Goal: Check status: Check status

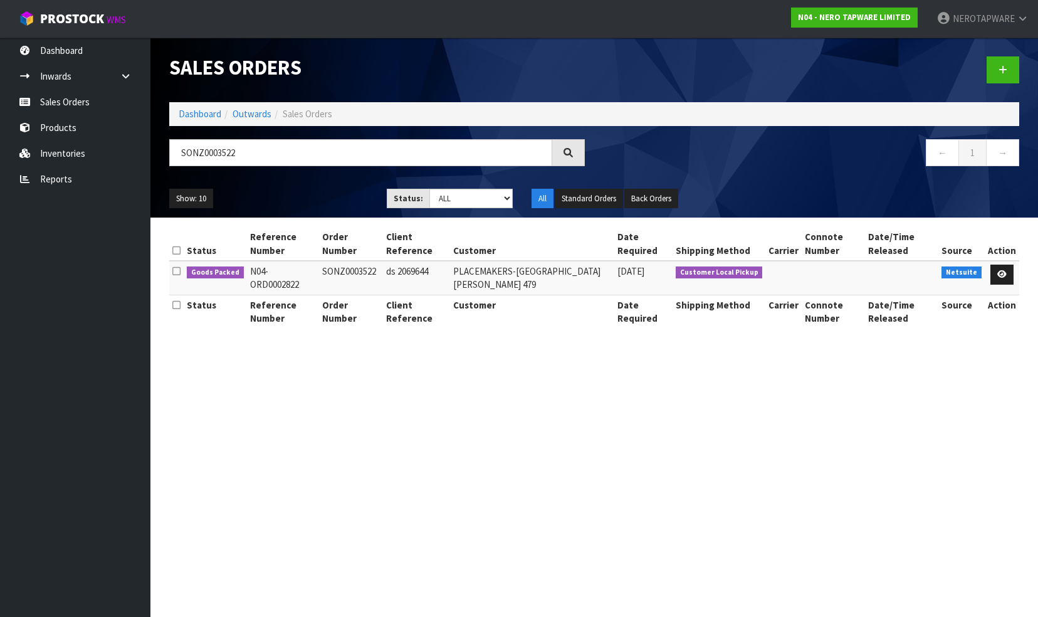
drag, startPoint x: 266, startPoint y: 151, endPoint x: 164, endPoint y: 151, distance: 102.2
click at [164, 151] on div "SONZ0003522" at bounding box center [377, 157] width 434 height 36
click at [60, 106] on link "Sales Orders" at bounding box center [75, 102] width 150 height 26
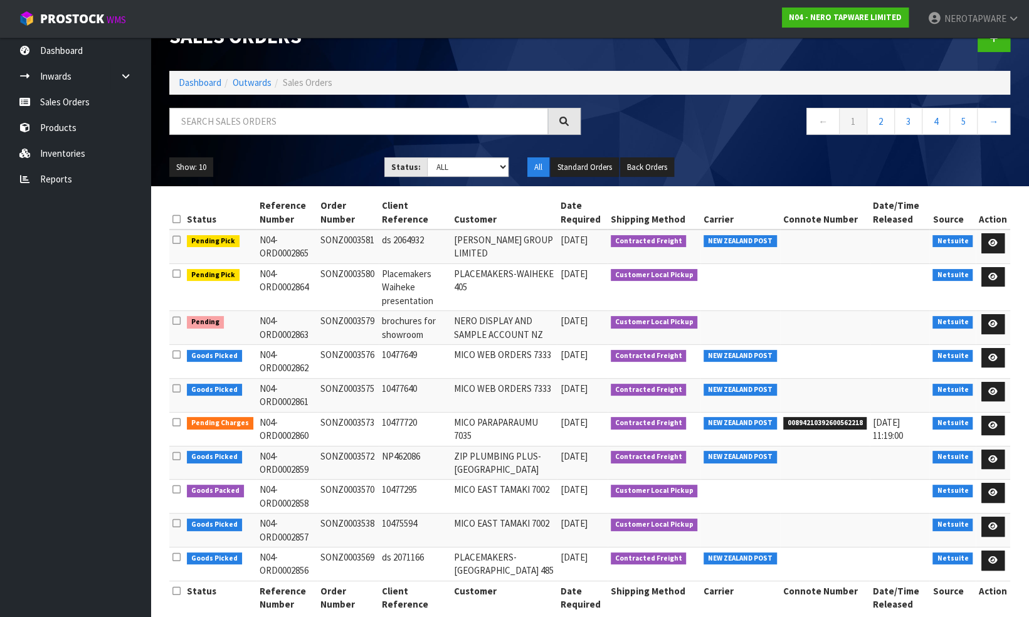
scroll to position [48, 0]
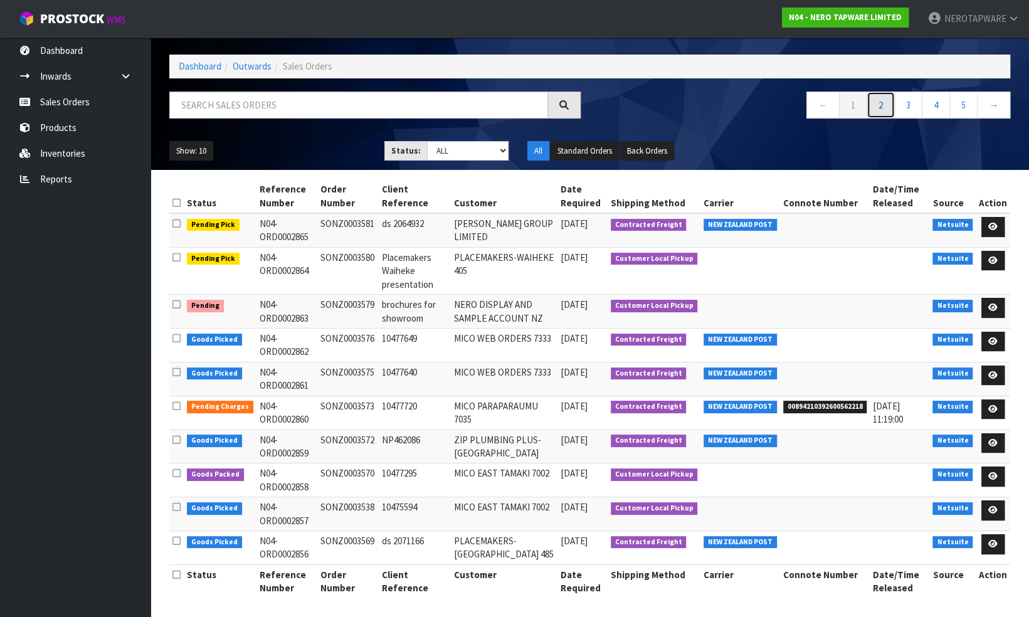
click at [879, 104] on link "2" at bounding box center [880, 105] width 28 height 27
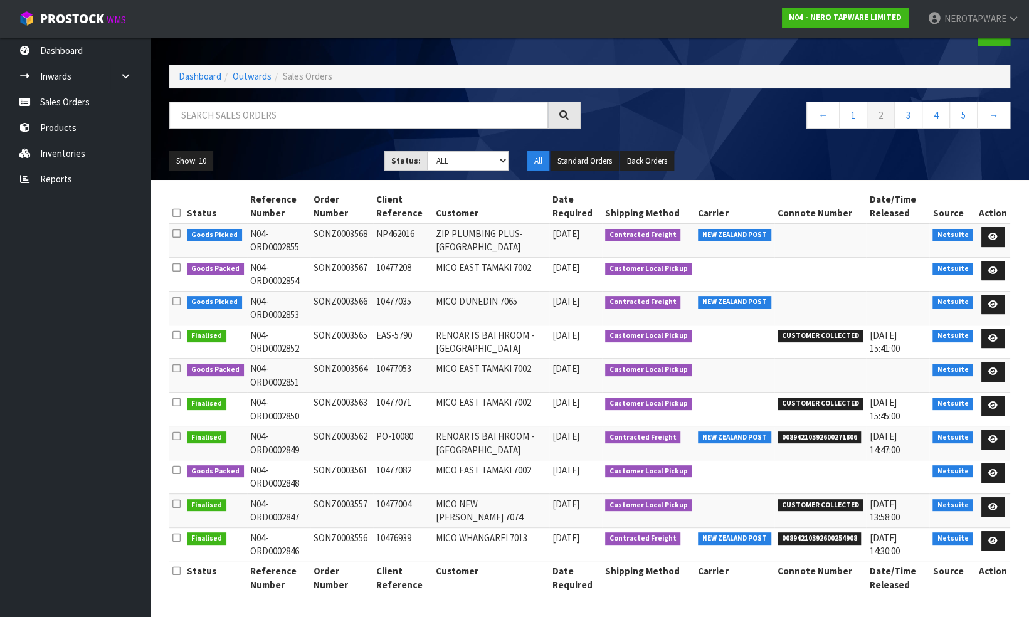
scroll to position [34, 0]
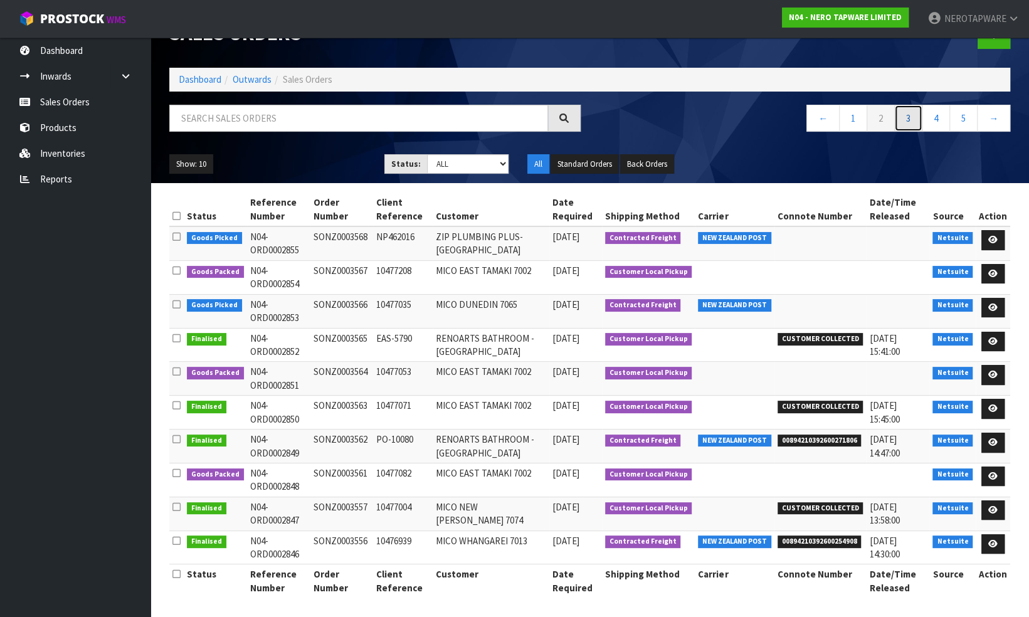
click at [901, 117] on link "3" at bounding box center [908, 118] width 28 height 27
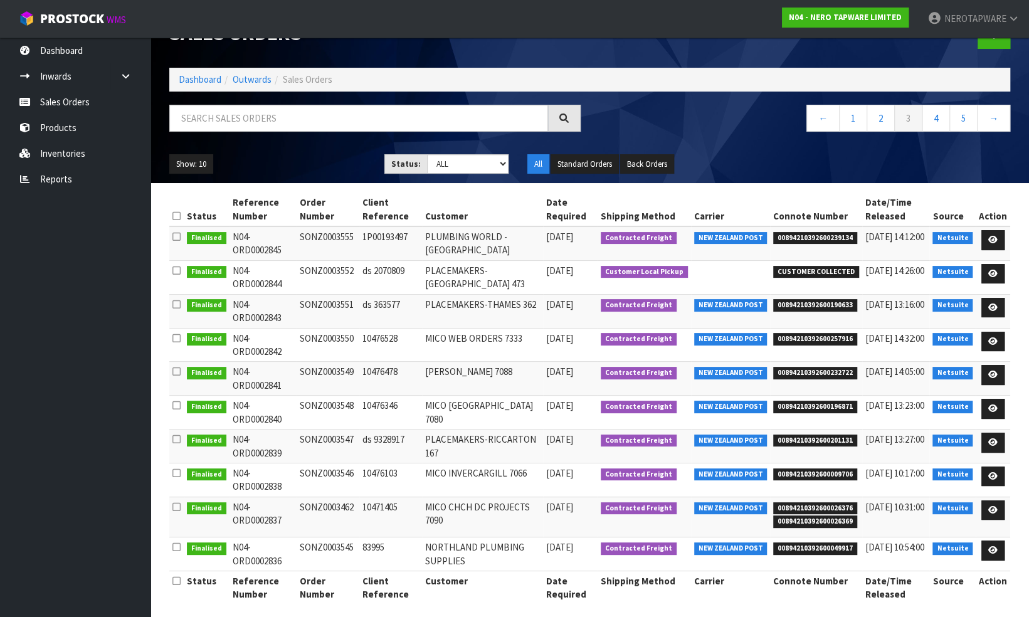
scroll to position [41, 0]
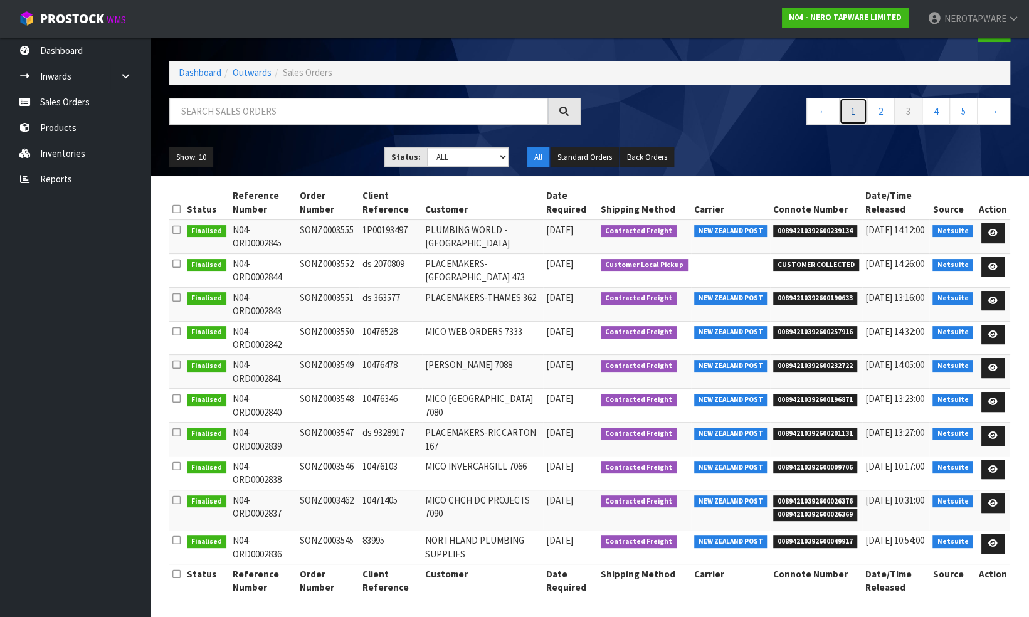
click at [850, 108] on link "1" at bounding box center [853, 111] width 28 height 27
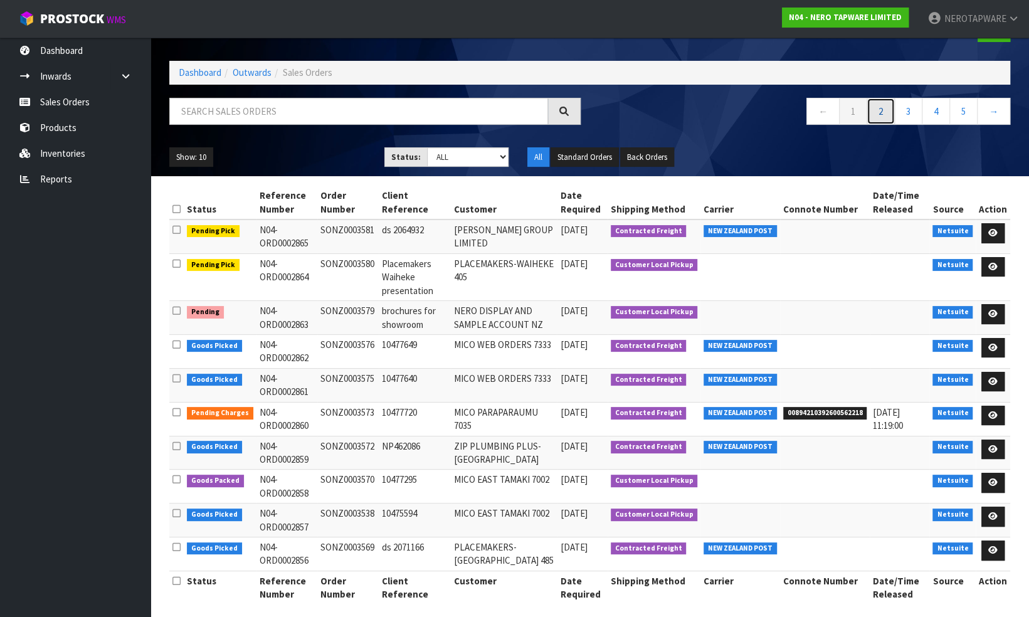
click at [878, 113] on link "2" at bounding box center [880, 111] width 28 height 27
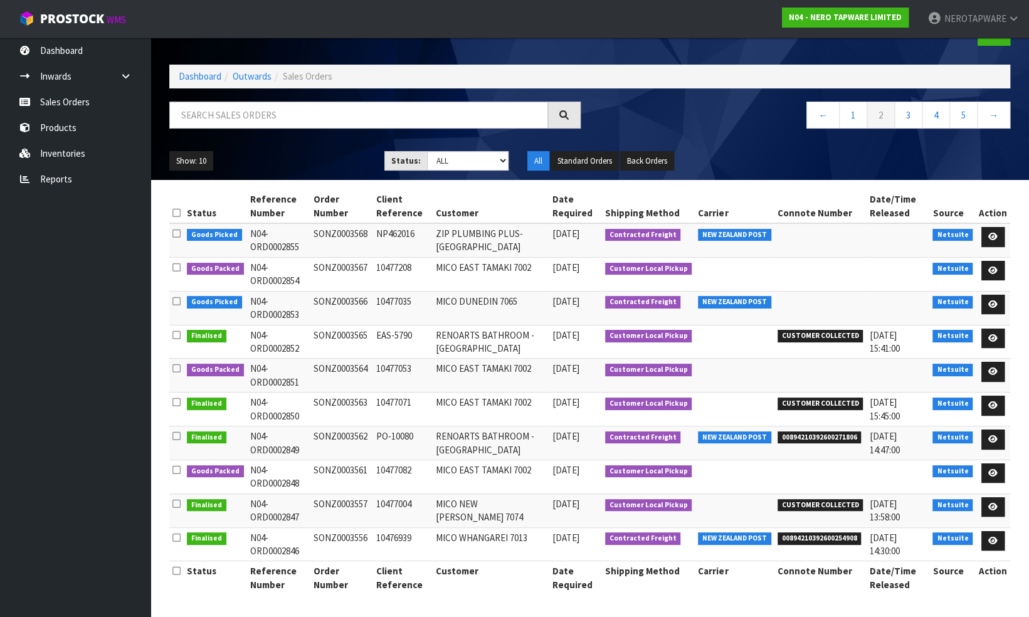
scroll to position [34, 0]
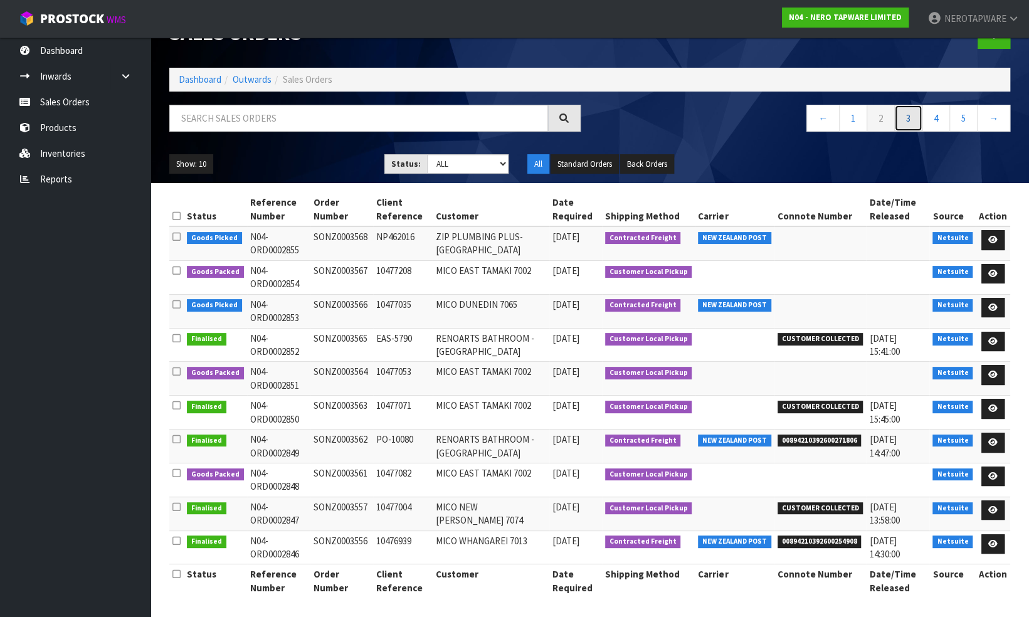
click at [906, 125] on link "3" at bounding box center [908, 118] width 28 height 27
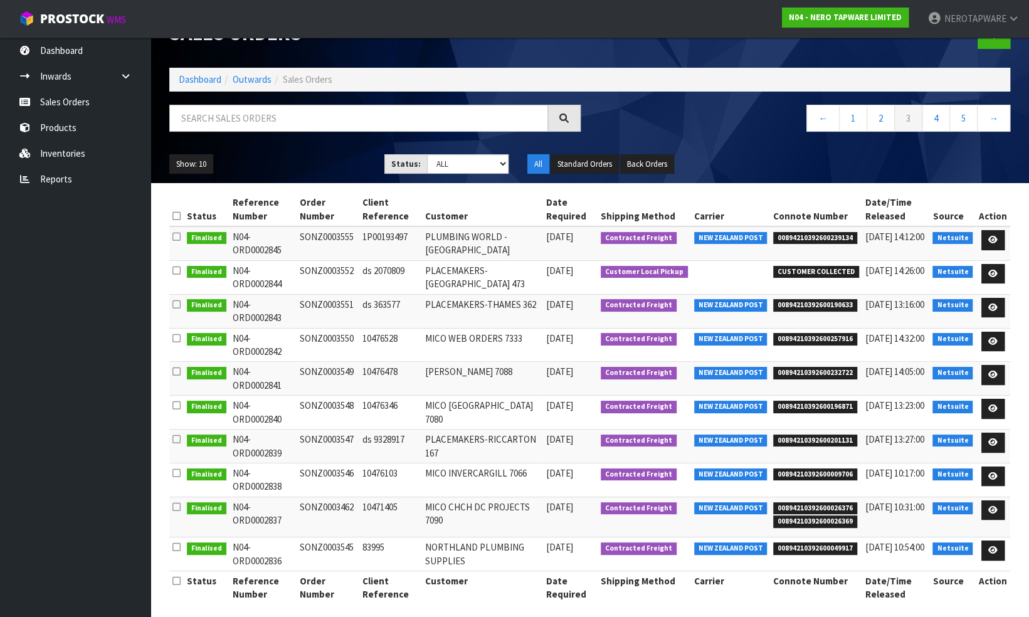
scroll to position [41, 0]
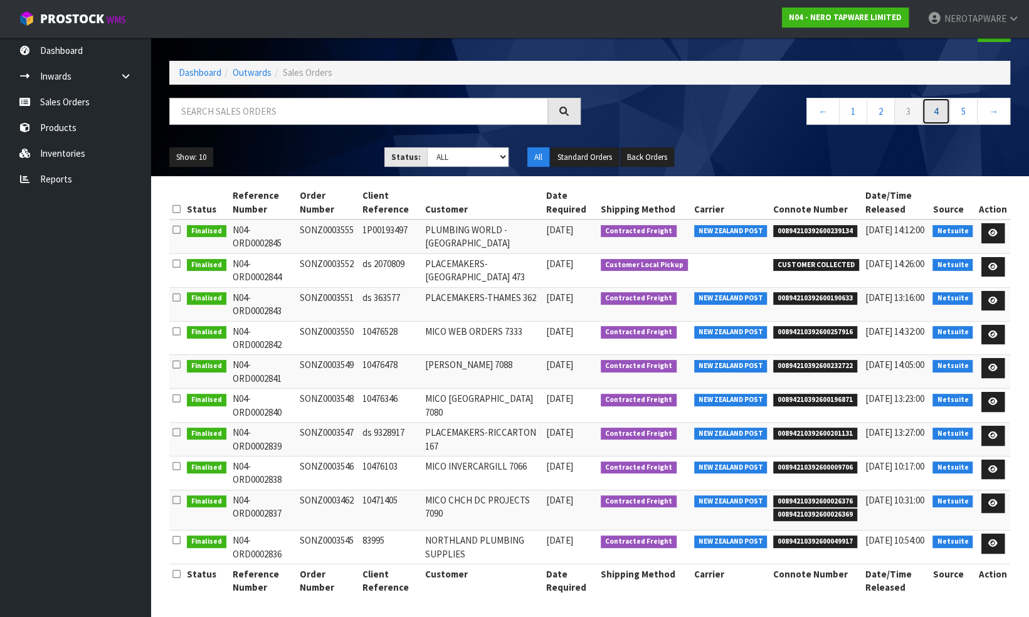
click at [934, 113] on link "4" at bounding box center [936, 111] width 28 height 27
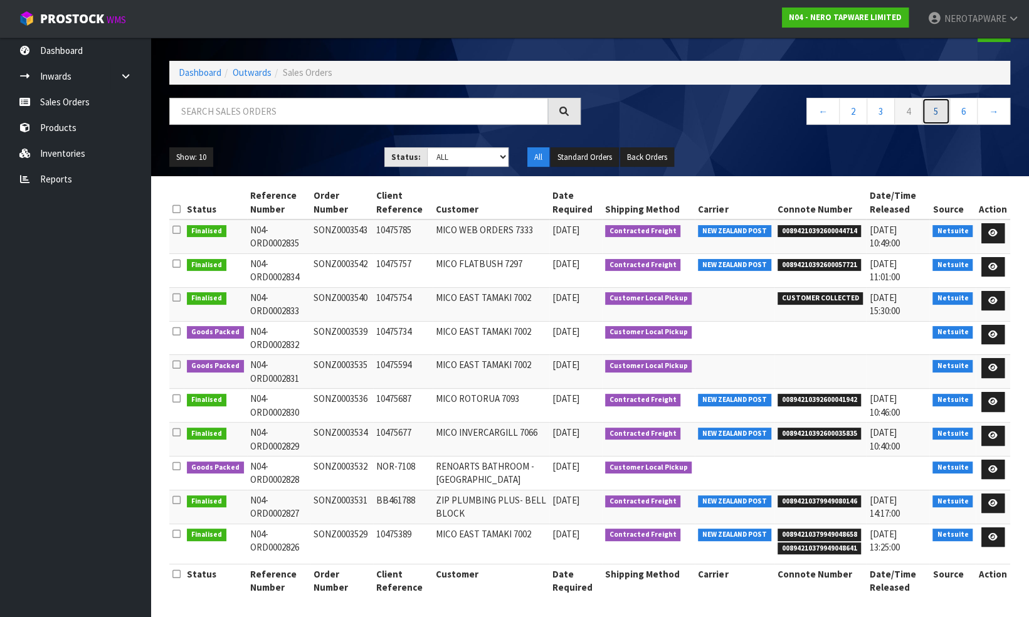
drag, startPoint x: 934, startPoint y: 113, endPoint x: 919, endPoint y: 116, distance: 15.3
click at [934, 113] on link "5" at bounding box center [936, 111] width 28 height 27
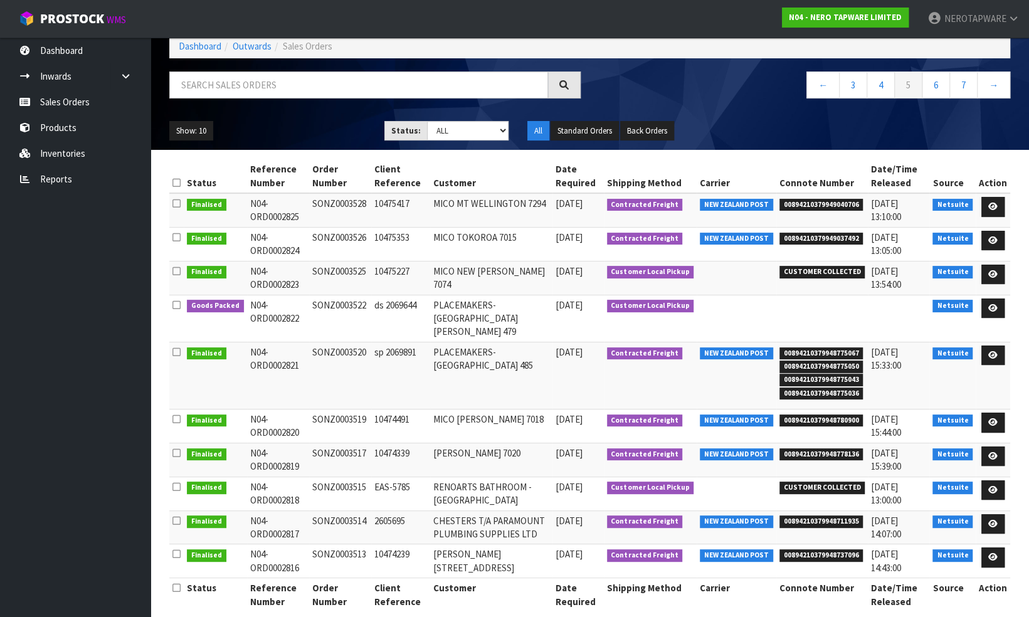
scroll to position [0, 0]
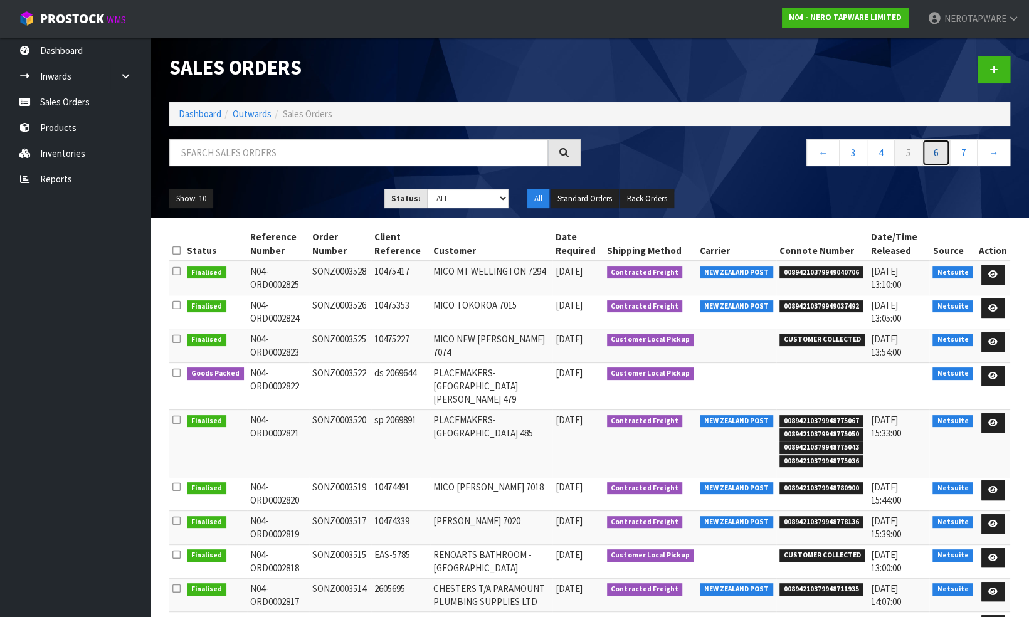
click at [931, 152] on link "6" at bounding box center [936, 152] width 28 height 27
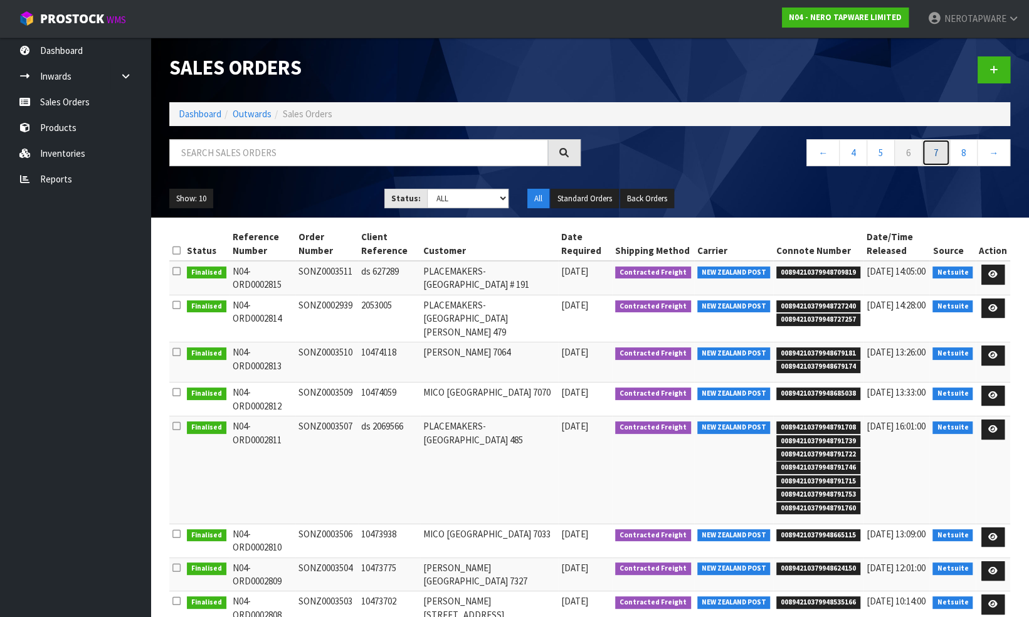
click at [935, 152] on link "7" at bounding box center [936, 152] width 28 height 27
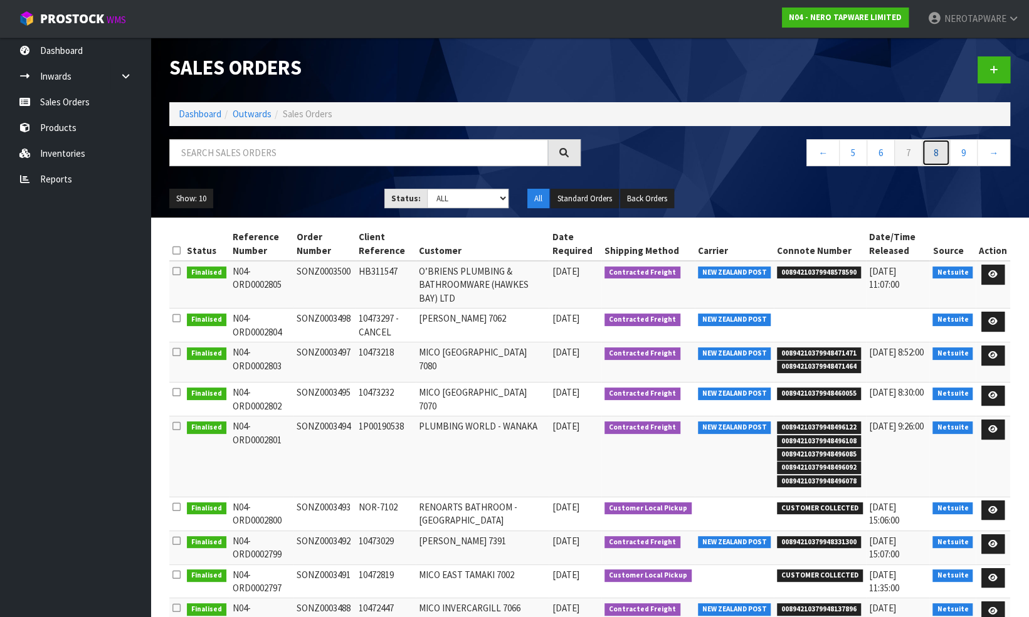
click at [940, 150] on link "8" at bounding box center [936, 152] width 28 height 27
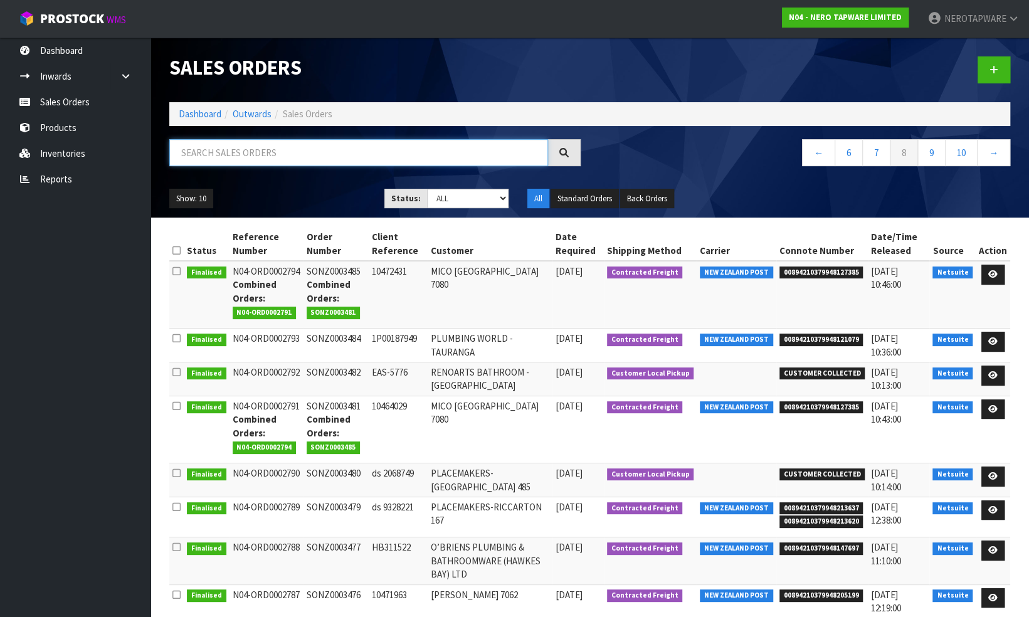
click at [350, 160] on input "text" at bounding box center [358, 152] width 379 height 27
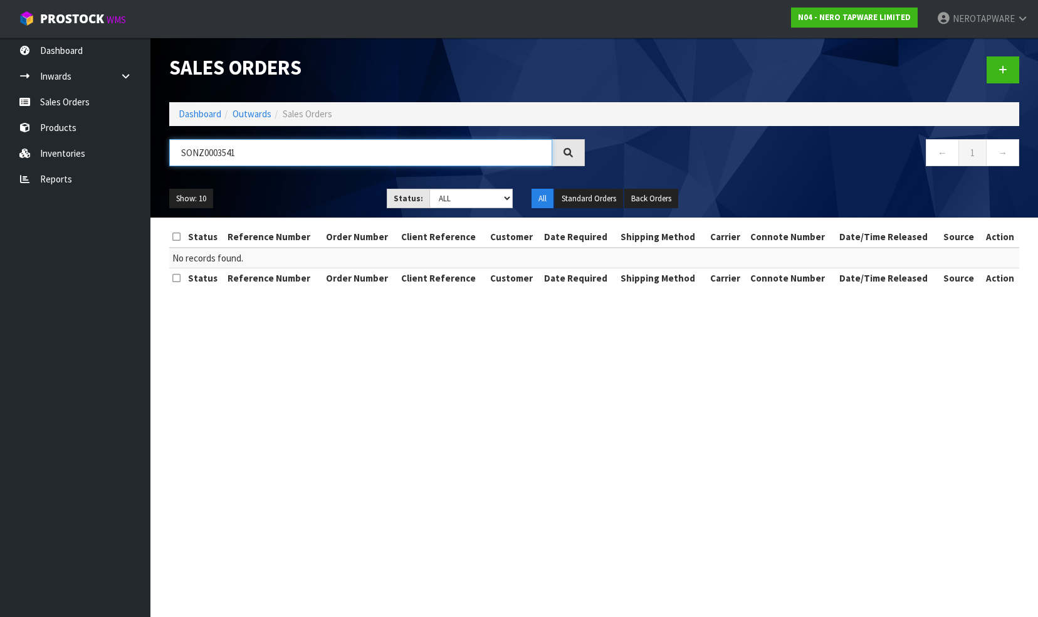
click at [209, 151] on input "SONZ0003541" at bounding box center [360, 152] width 383 height 27
type input "SONZ0003541"
